Goal: Transaction & Acquisition: Book appointment/travel/reservation

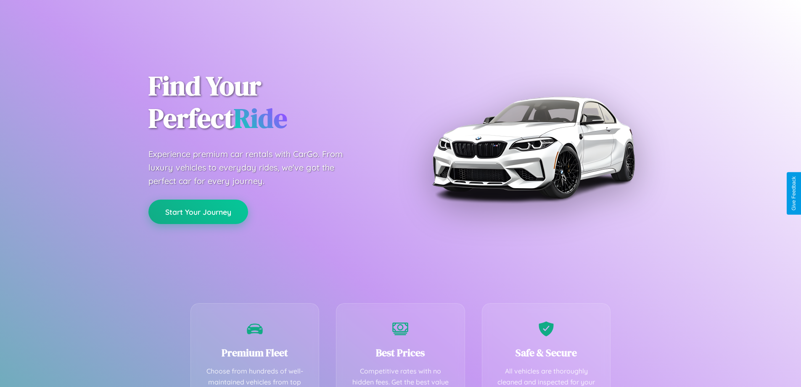
click at [198, 212] on button "Start Your Journey" at bounding box center [198, 211] width 100 height 24
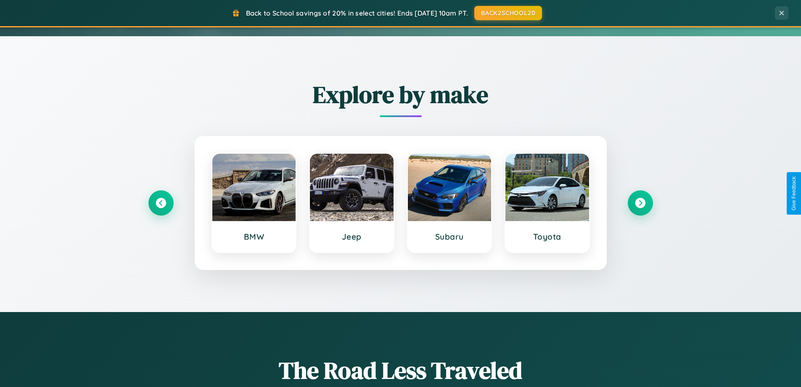
scroll to position [363, 0]
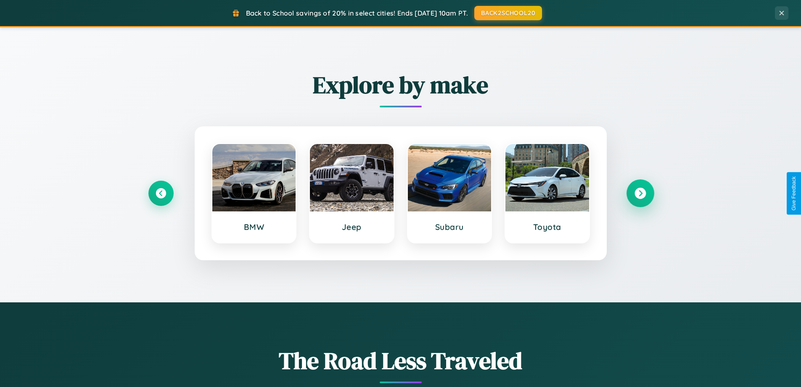
click at [640, 193] on icon at bounding box center [640, 193] width 11 height 11
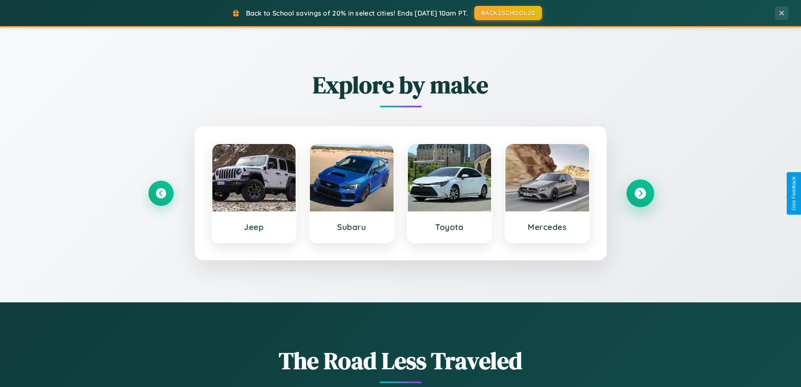
click at [640, 193] on icon at bounding box center [640, 193] width 11 height 11
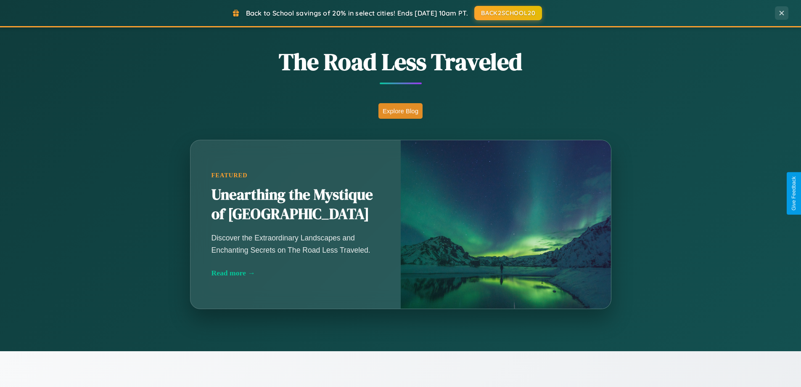
scroll to position [1352, 0]
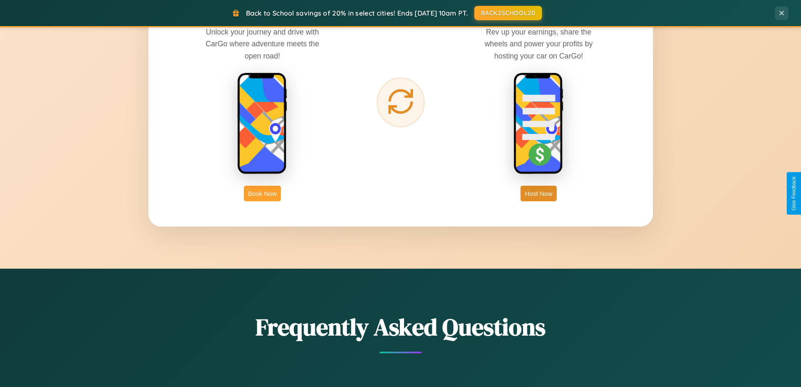
click at [262, 193] on button "Book Now" at bounding box center [262, 194] width 37 height 16
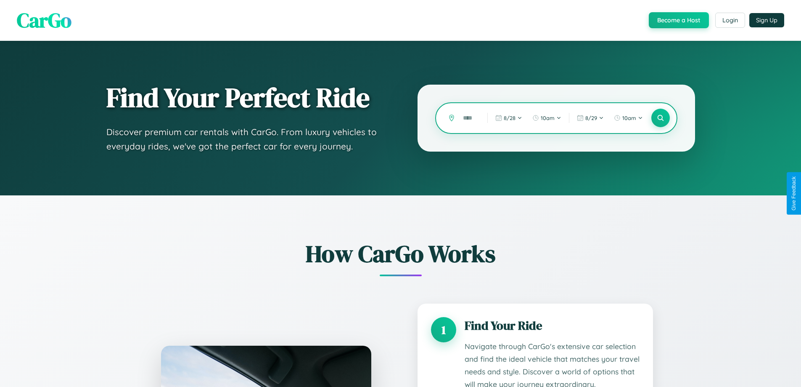
click at [469, 118] on input "text" at bounding box center [469, 118] width 20 height 15
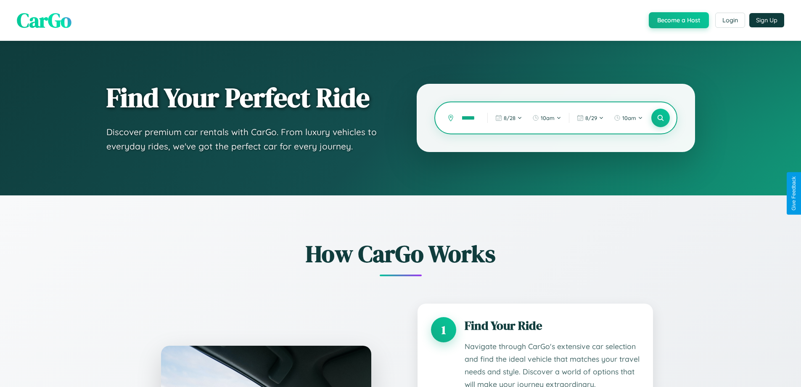
scroll to position [0, 7]
type input "******"
click at [660, 118] on icon at bounding box center [661, 118] width 8 height 8
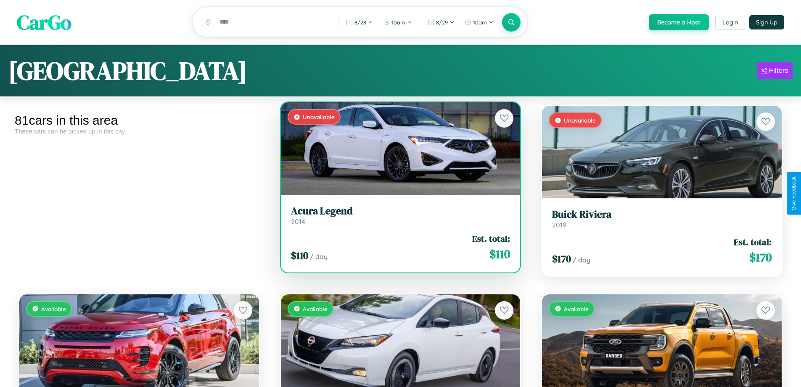
click at [397, 153] on div "Unavailable" at bounding box center [401, 148] width 240 height 93
click at [397, 150] on div "Unavailable" at bounding box center [401, 148] width 240 height 93
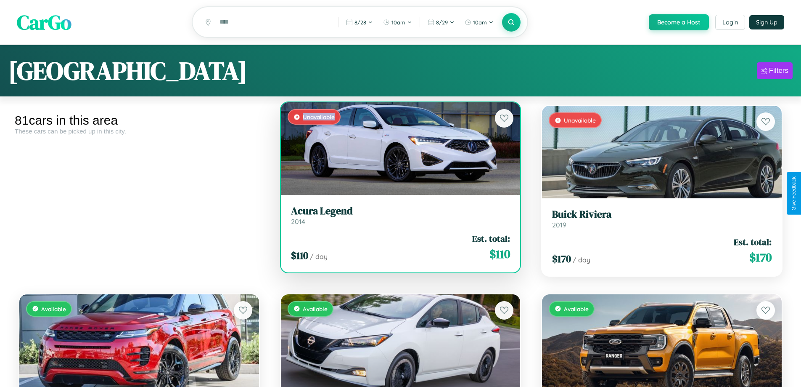
click at [397, 150] on div "Unavailable" at bounding box center [401, 148] width 240 height 93
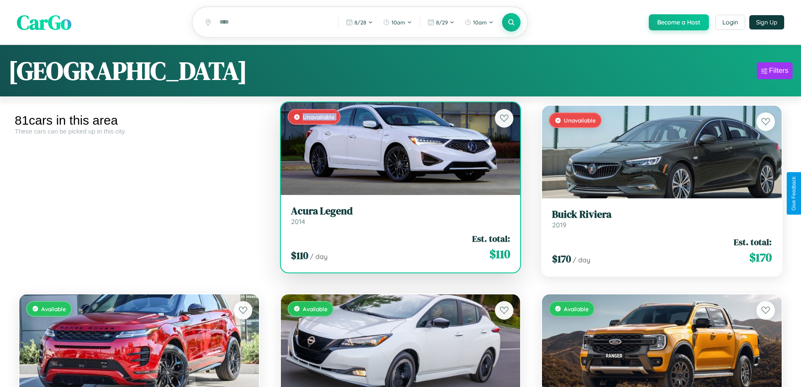
click at [397, 150] on div "Unavailable" at bounding box center [401, 148] width 240 height 93
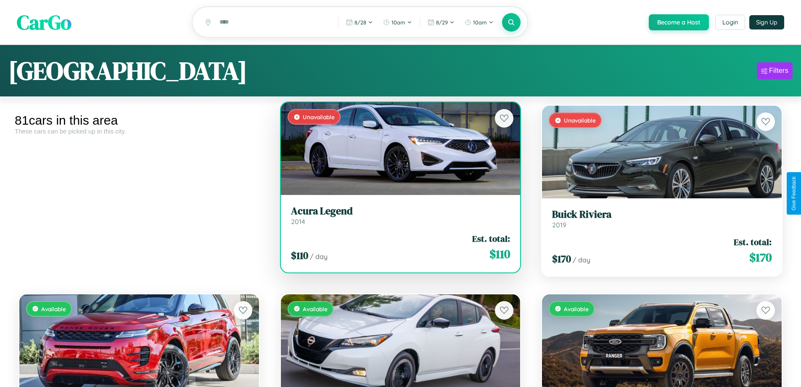
click at [397, 150] on div "Unavailable" at bounding box center [401, 148] width 240 height 93
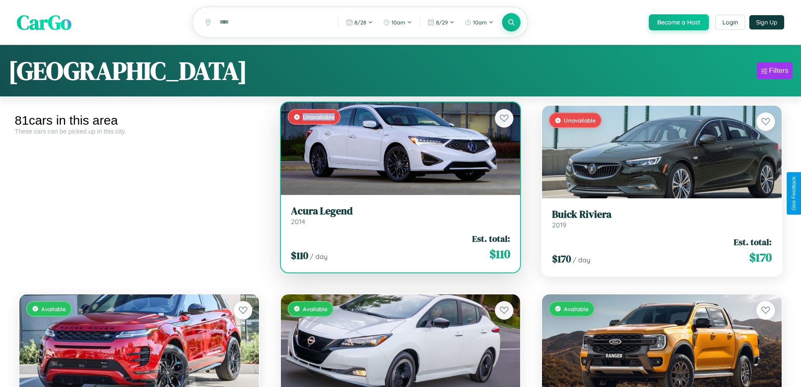
click at [397, 150] on div "Unavailable" at bounding box center [401, 148] width 240 height 93
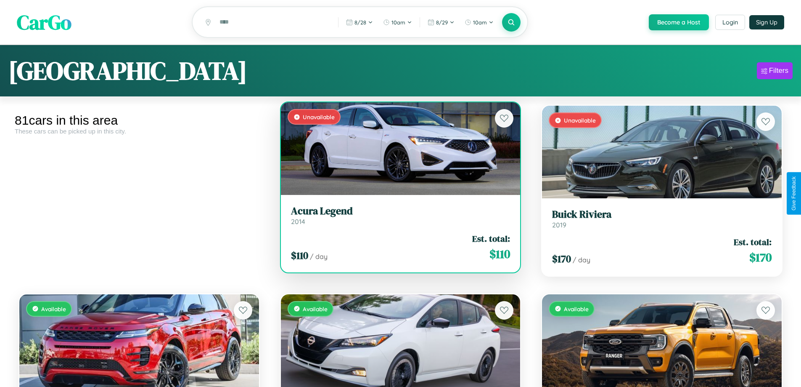
click at [397, 216] on h3 "Acura Legend" at bounding box center [401, 211] width 220 height 12
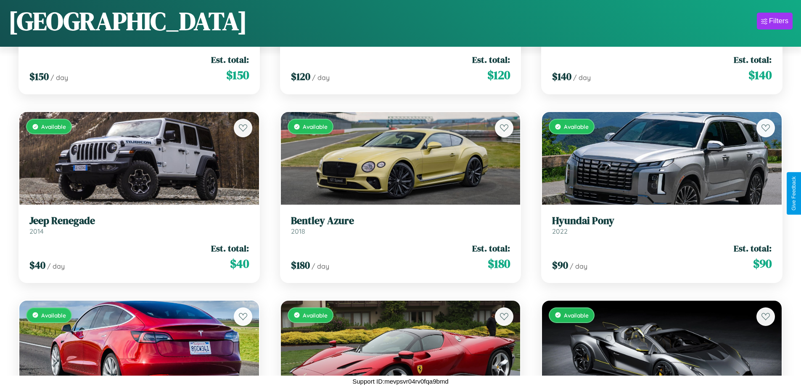
scroll to position [872, 0]
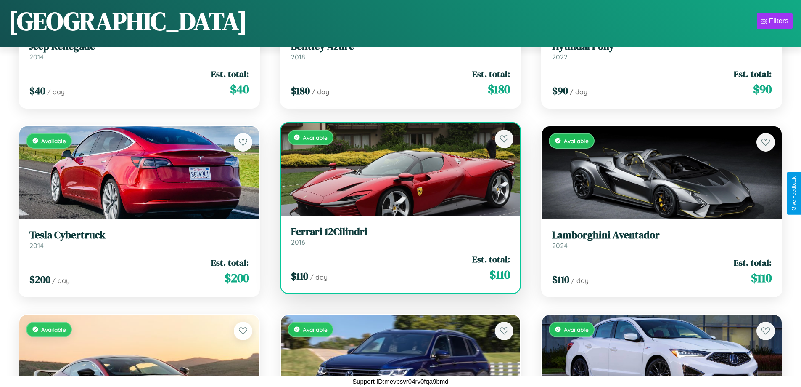
click at [397, 236] on h3 "Ferrari 12Cilindri" at bounding box center [401, 231] width 220 height 12
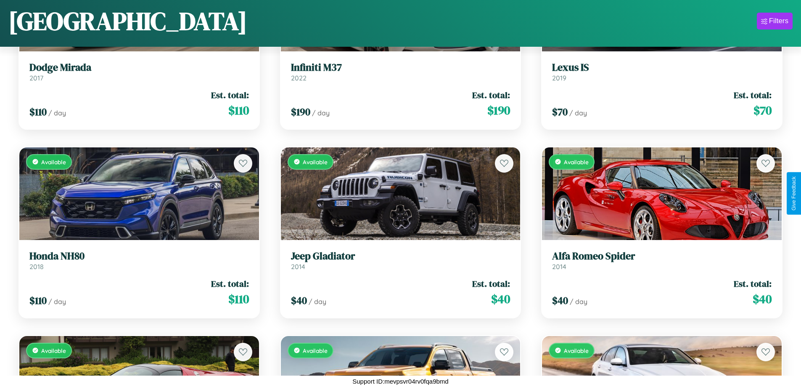
scroll to position [4074, 0]
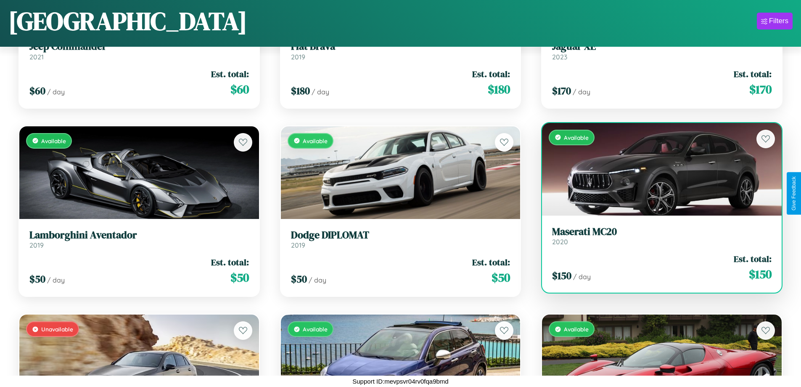
click at [657, 239] on link "Maserati MC20 2020" at bounding box center [662, 235] width 220 height 21
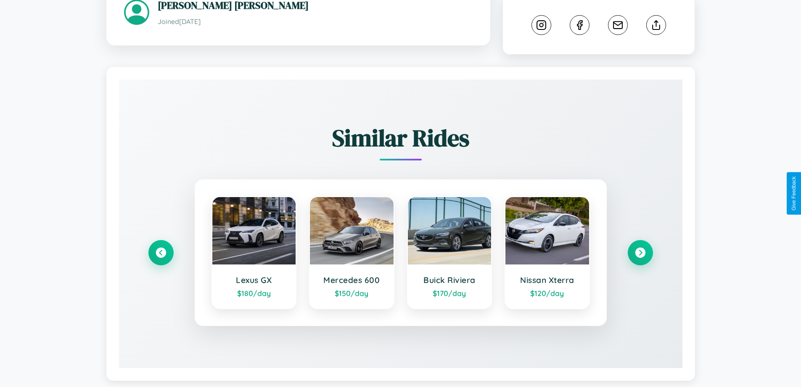
scroll to position [493, 0]
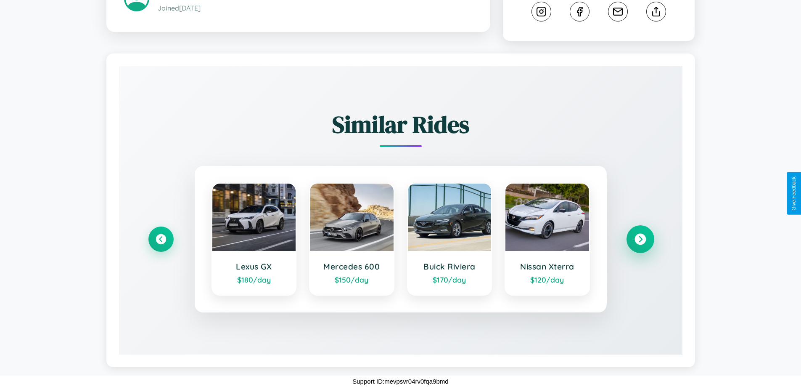
click at [640, 239] on icon at bounding box center [640, 238] width 11 height 11
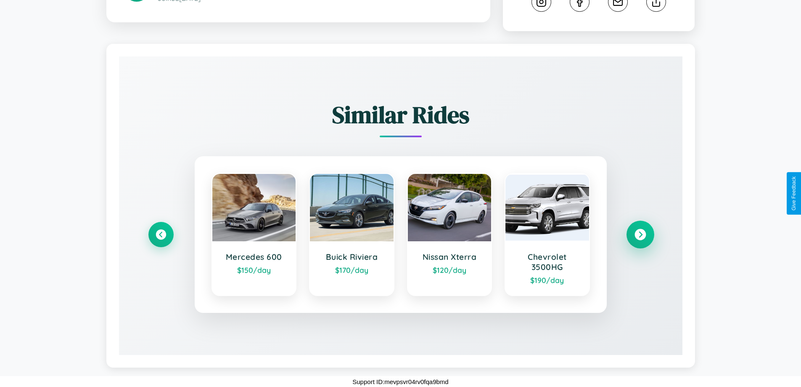
click at [640, 240] on icon at bounding box center [640, 234] width 11 height 11
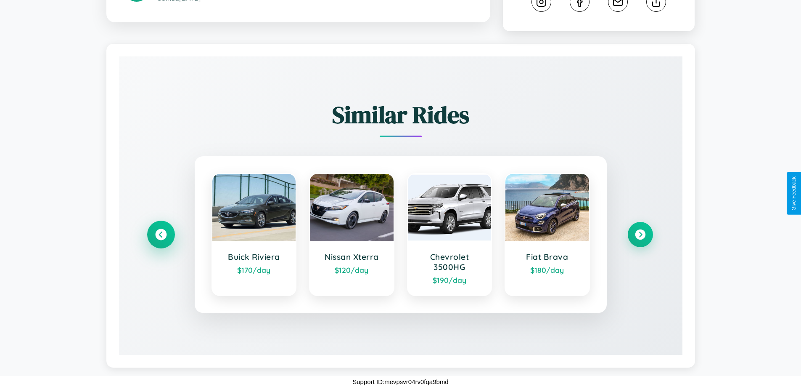
click at [161, 240] on icon at bounding box center [160, 234] width 11 height 11
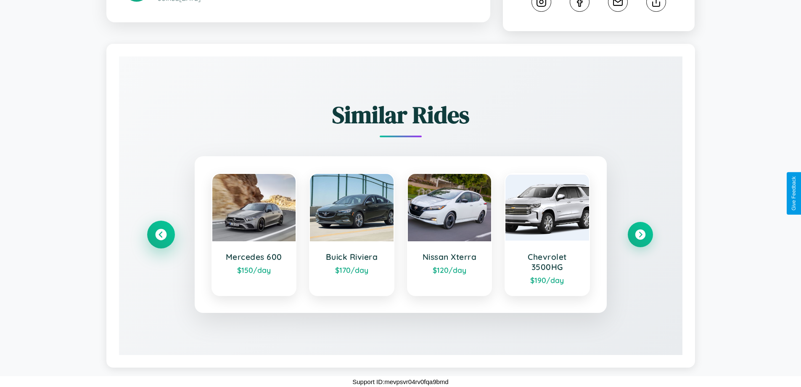
click at [161, 240] on icon at bounding box center [160, 234] width 11 height 11
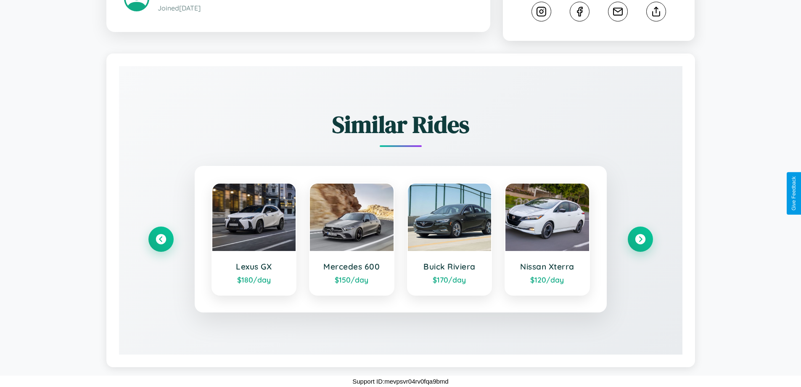
scroll to position [0, 0]
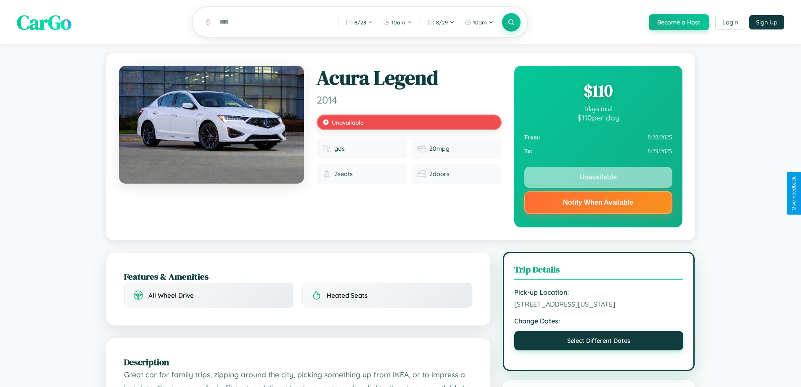
click at [599, 350] on button "Select Different Dates" at bounding box center [599, 340] width 170 height 19
select select "*"
select select "****"
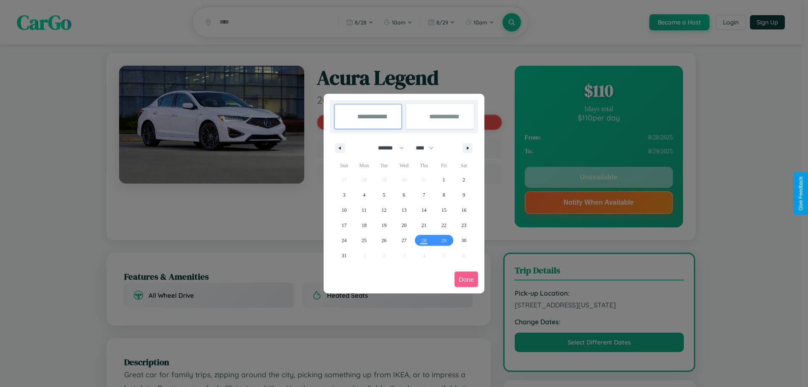
click at [387, 148] on select "******* ******** ***** ***** *** **** **** ****** ********* ******* ******** **…" at bounding box center [389, 148] width 36 height 14
select select "*"
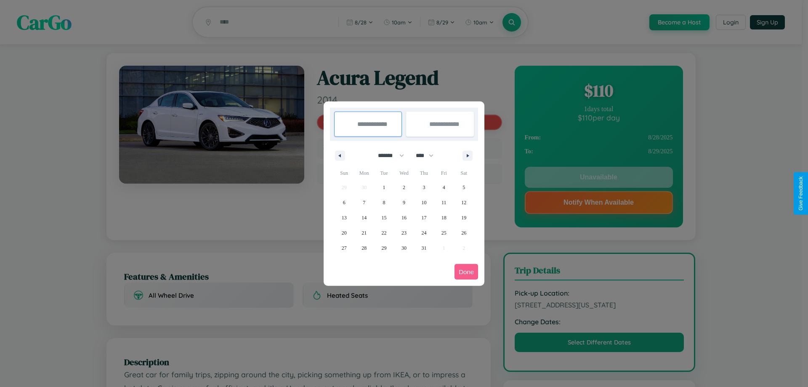
drag, startPoint x: 428, startPoint y: 155, endPoint x: 404, endPoint y: 169, distance: 27.9
click at [428, 155] on select "**** **** **** **** **** **** **** **** **** **** **** **** **** **** **** ****…" at bounding box center [423, 155] width 25 height 14
select select "****"
click at [403, 202] on span "8" at bounding box center [404, 202] width 3 height 15
type input "**********"
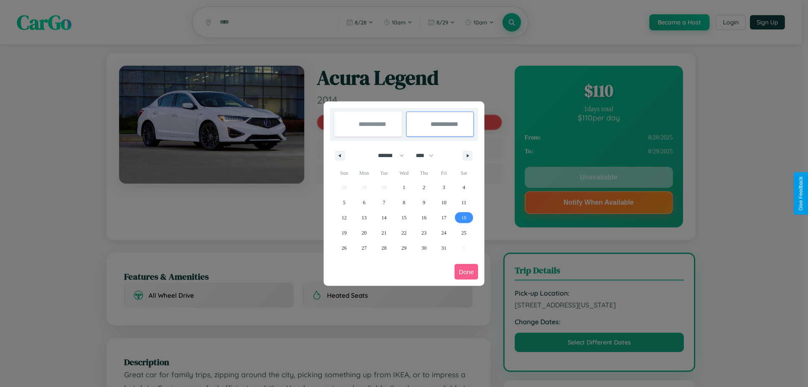
click at [464, 217] on span "18" at bounding box center [463, 217] width 5 height 15
type input "**********"
click at [466, 271] on button "Done" at bounding box center [466, 272] width 24 height 16
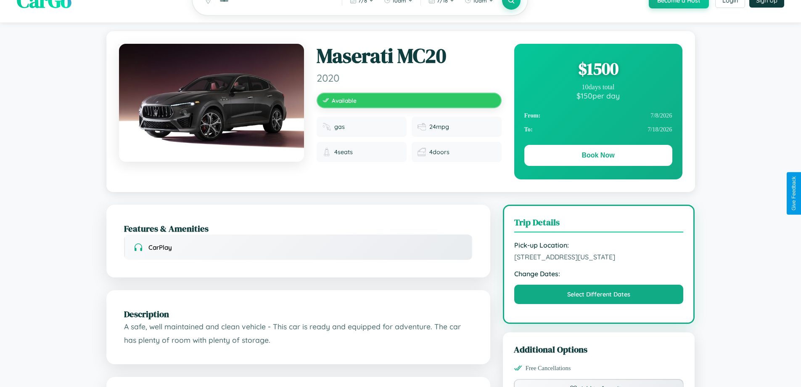
scroll to position [91, 0]
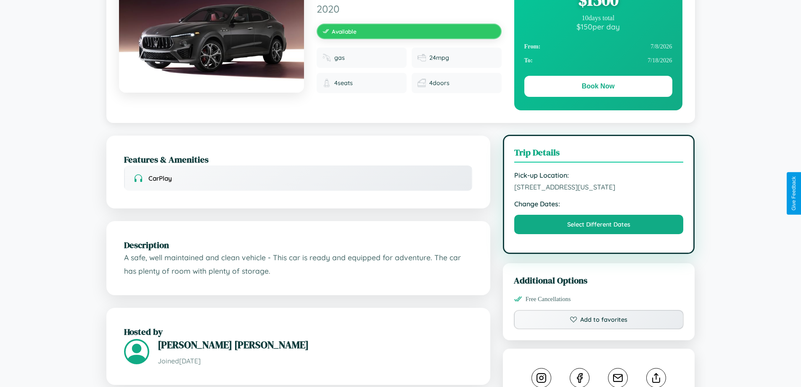
click at [599, 191] on span "2767 Liberty Street Boston Massachusetts 69639 United States" at bounding box center [599, 187] width 170 height 8
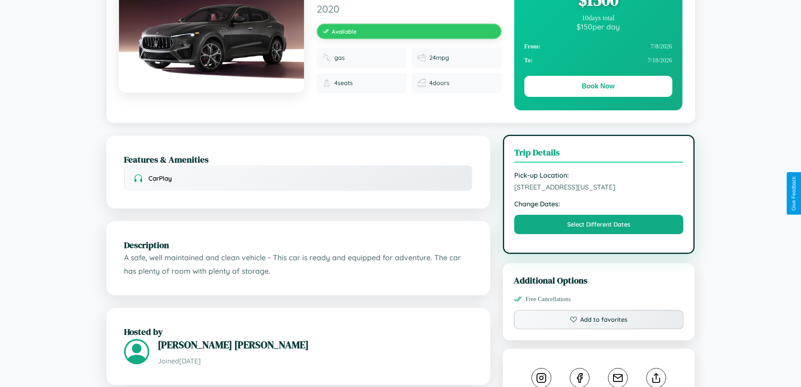
click at [599, 191] on span "2767 Liberty Street Boston Massachusetts 69639 United States" at bounding box center [599, 187] width 170 height 8
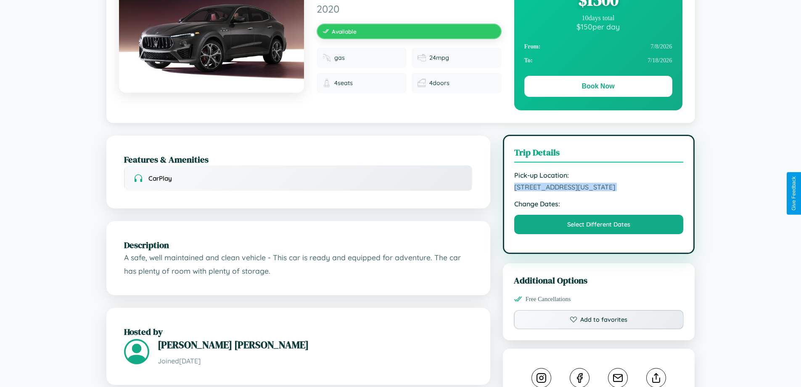
click at [599, 191] on span "2767 Liberty Street Boston Massachusetts 69639 United States" at bounding box center [599, 187] width 170 height 8
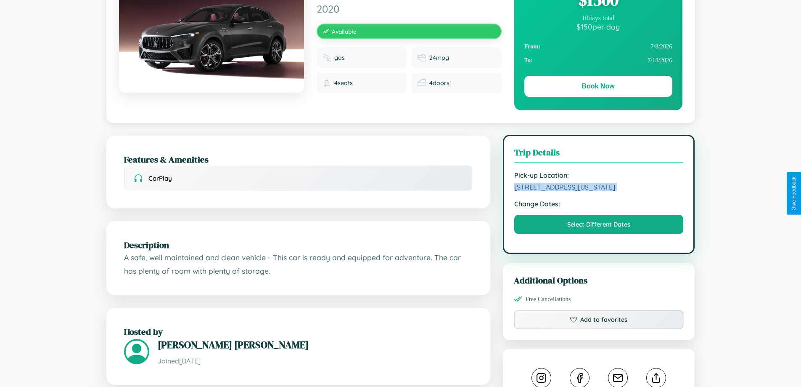
click at [599, 191] on span "2767 Liberty Street Boston Massachusetts 69639 United States" at bounding box center [599, 187] width 170 height 8
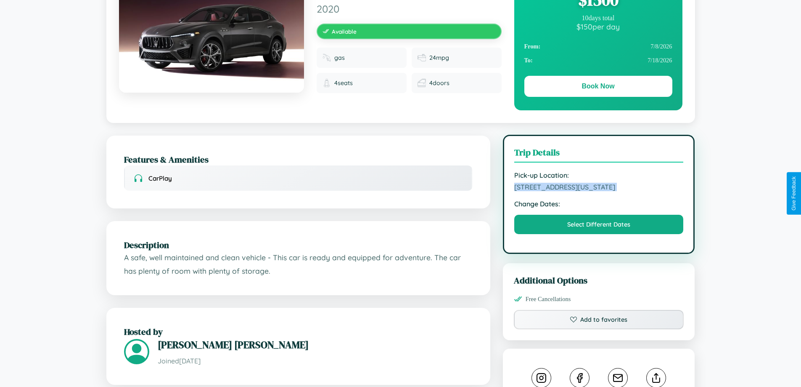
click at [599, 191] on span "2767 Liberty Street Boston Massachusetts 69639 United States" at bounding box center [599, 187] width 170 height 8
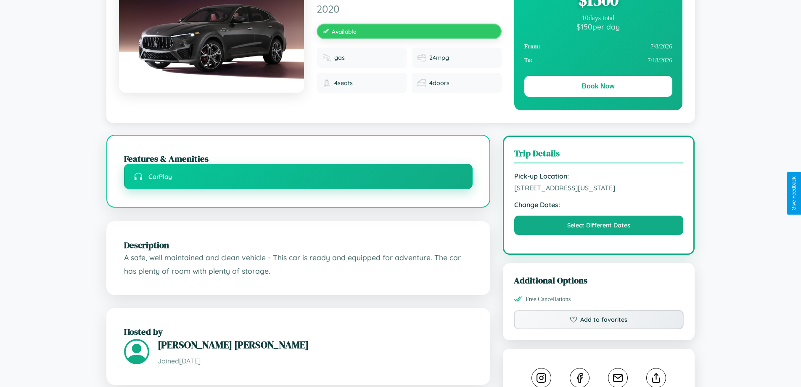
scroll to position [90, 0]
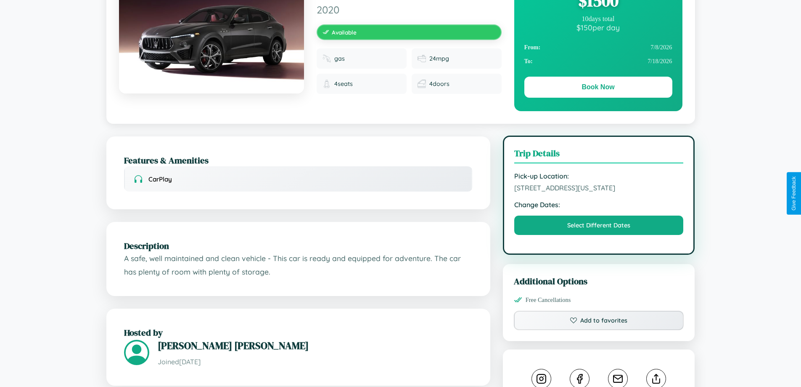
click at [599, 192] on span "2767 Liberty Street Boston Massachusetts 69639 United States" at bounding box center [599, 187] width 170 height 8
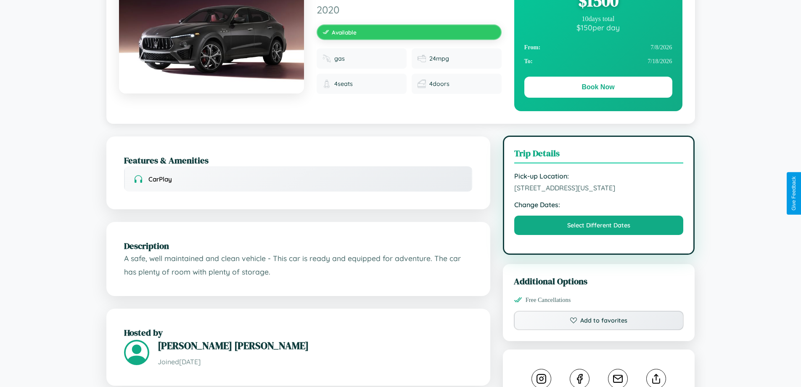
click at [599, 192] on span "2767 Liberty Street Boston Massachusetts 69639 United States" at bounding box center [599, 187] width 170 height 8
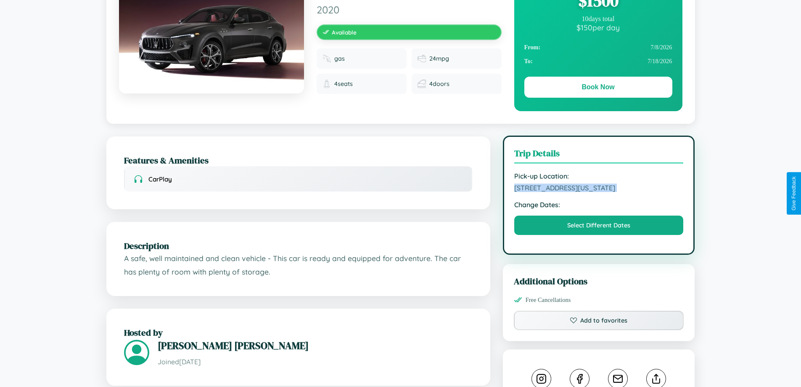
click at [599, 192] on span "2767 Liberty Street Boston Massachusetts 69639 United States" at bounding box center [599, 187] width 170 height 8
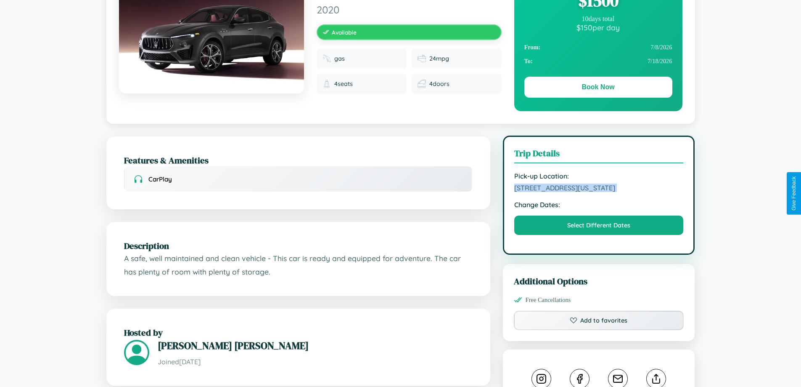
click at [599, 192] on span "2767 Liberty Street Boston Massachusetts 69639 United States" at bounding box center [599, 187] width 170 height 8
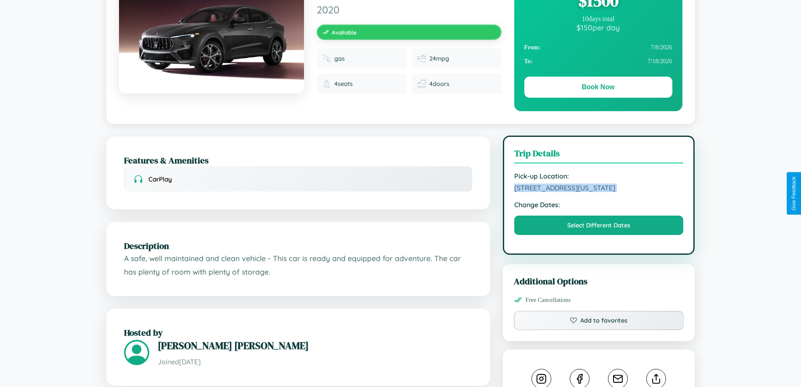
click at [599, 192] on span "2767 Liberty Street Boston Massachusetts 69639 United States" at bounding box center [599, 187] width 170 height 8
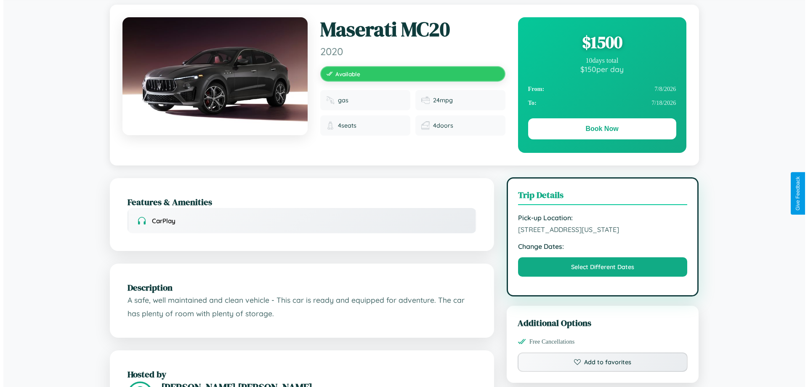
scroll to position [0, 0]
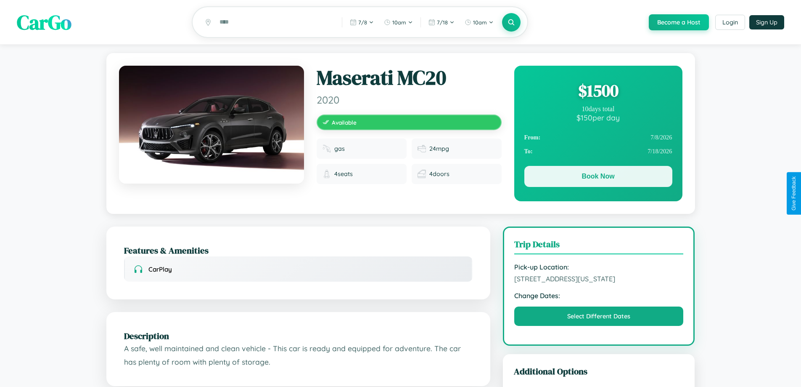
click at [598, 178] on button "Book Now" at bounding box center [599, 176] width 148 height 21
